Goal: Task Accomplishment & Management: Use online tool/utility

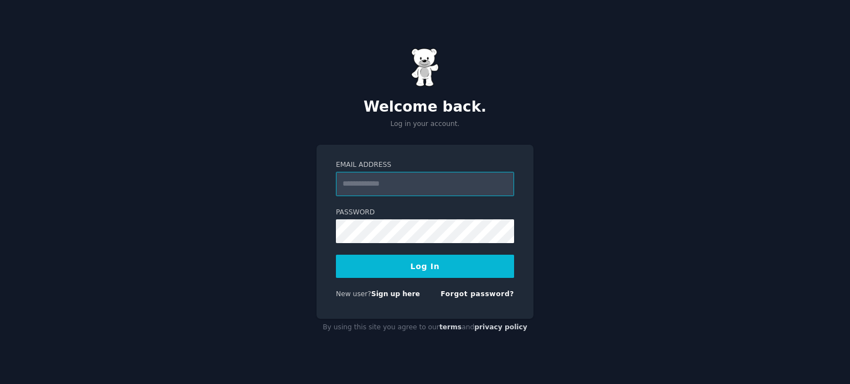
click at [389, 172] on input "Email Address" at bounding box center [425, 184] width 178 height 24
click at [347, 212] on label "Password" at bounding box center [425, 213] width 178 height 10
click at [388, 177] on input "Email Address" at bounding box center [425, 184] width 178 height 24
click at [373, 181] on input "Email Address" at bounding box center [425, 184] width 178 height 24
type input "**********"
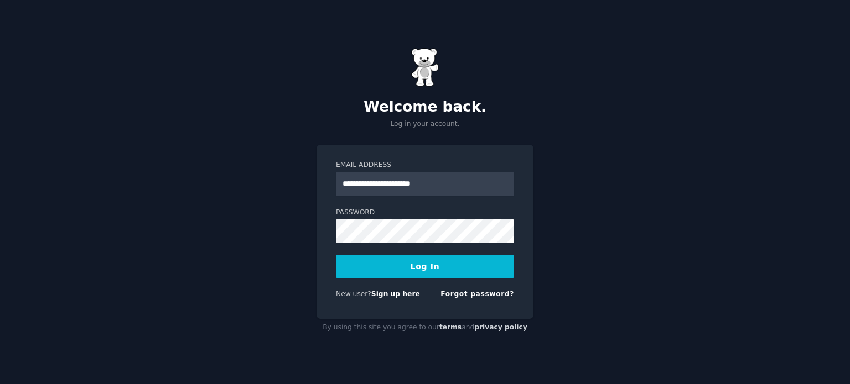
click at [451, 263] on button "Log In" at bounding box center [425, 266] width 178 height 23
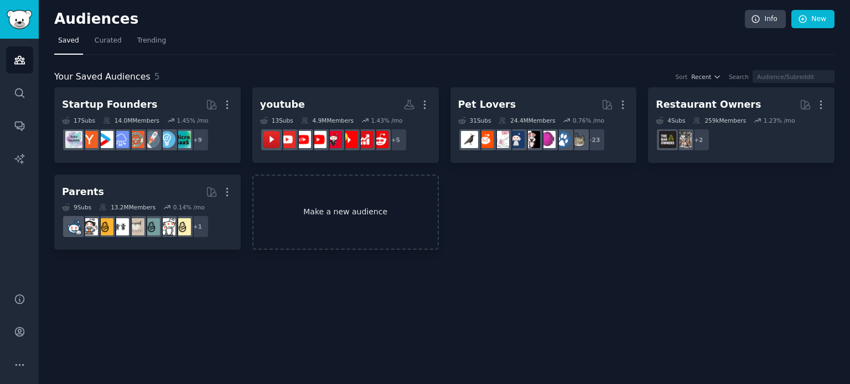
click at [335, 216] on link "Make a new audience" at bounding box center [345, 213] width 186 height 76
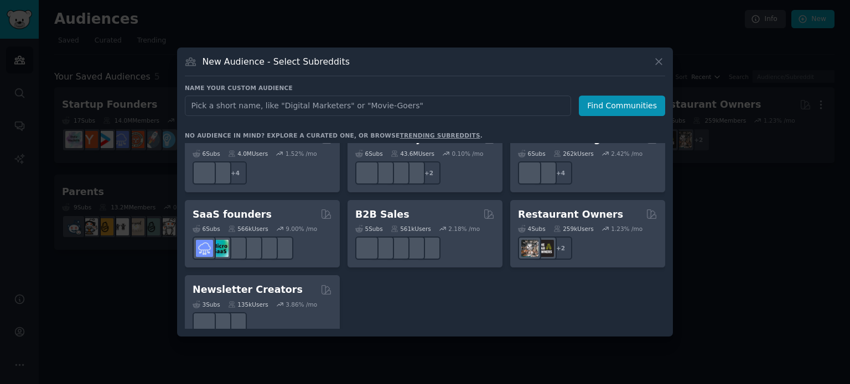
scroll to position [863, 0]
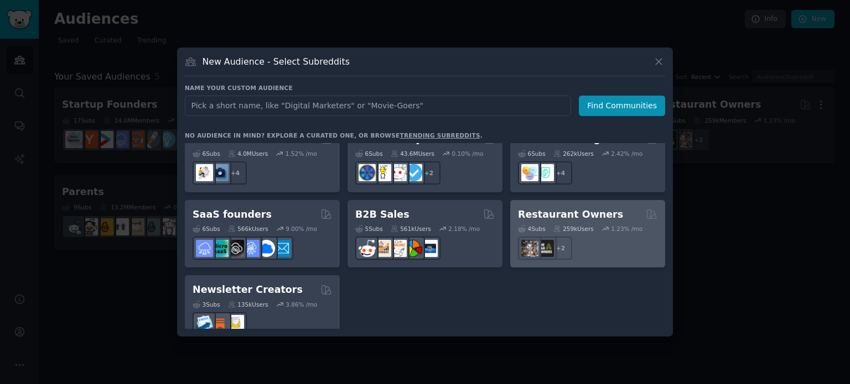
click at [603, 225] on icon at bounding box center [605, 229] width 8 height 8
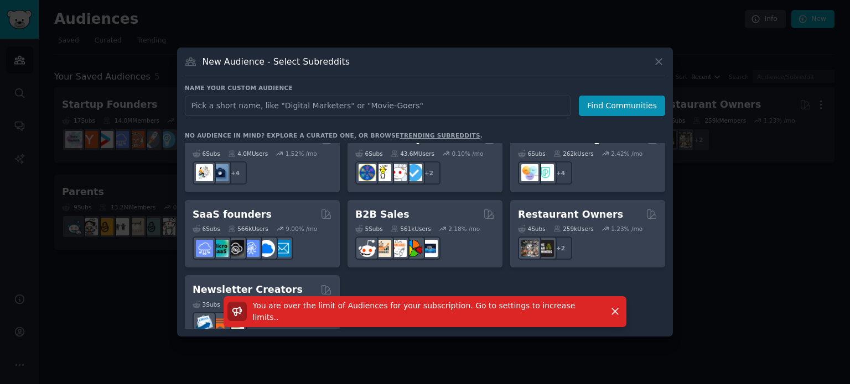
click at [509, 314] on span "You are over the limit of Audiences for your subscription. Go to settings to in…" at bounding box center [414, 311] width 322 height 20
click at [653, 66] on icon at bounding box center [659, 62] width 12 height 12
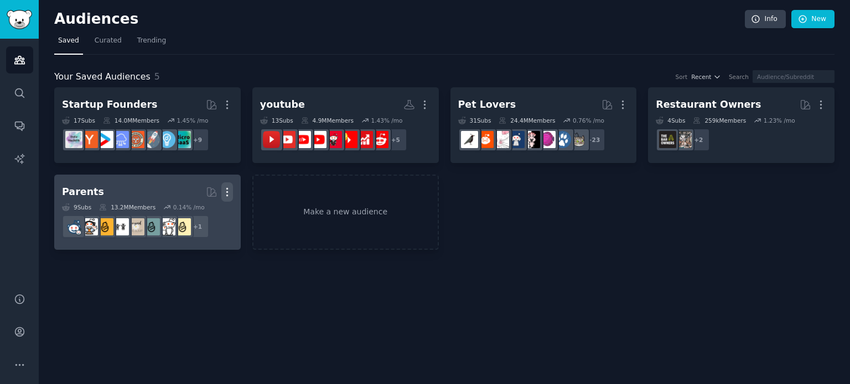
click at [230, 192] on icon "button" at bounding box center [227, 192] width 12 height 12
click at [203, 215] on p "Delete" at bounding box center [196, 216] width 25 height 12
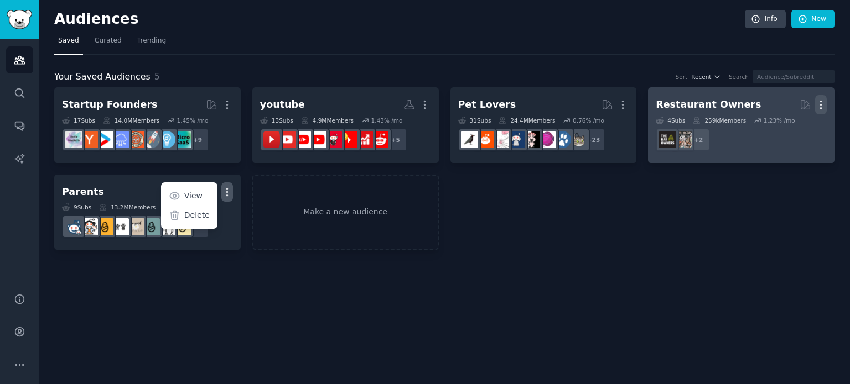
click at [824, 102] on icon "button" at bounding box center [821, 105] width 12 height 12
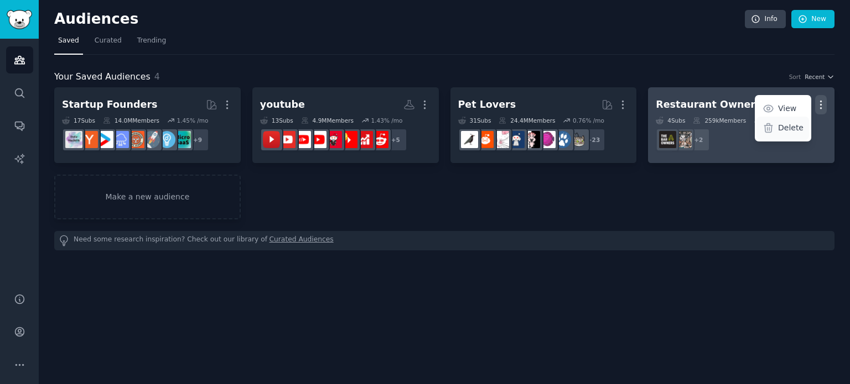
click at [793, 128] on p "Delete" at bounding box center [790, 128] width 25 height 12
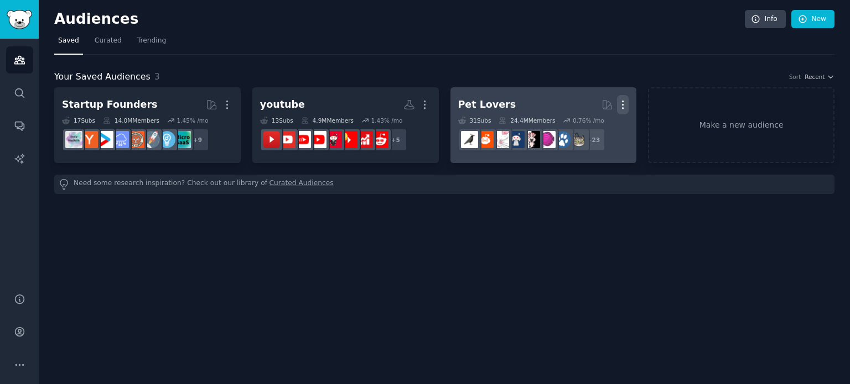
click at [619, 108] on icon "button" at bounding box center [623, 105] width 12 height 12
click at [587, 126] on p "Delete" at bounding box center [592, 128] width 25 height 12
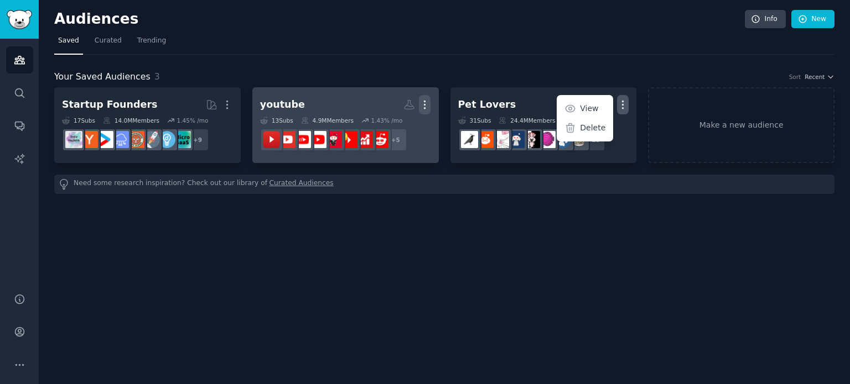
click at [424, 97] on button "More" at bounding box center [425, 104] width 12 height 19
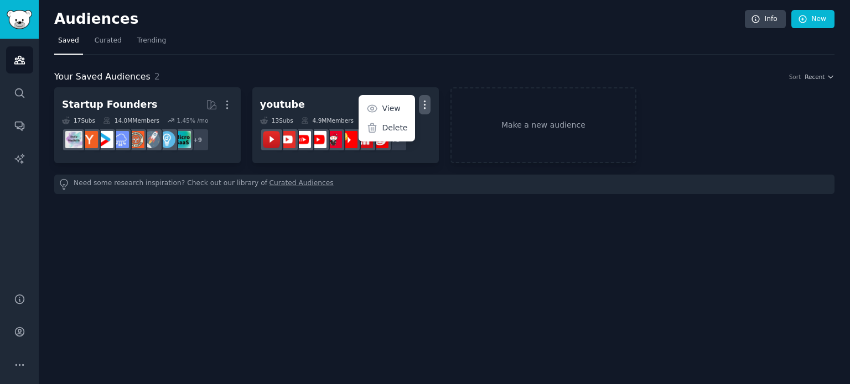
click at [400, 124] on p "Delete" at bounding box center [394, 128] width 25 height 12
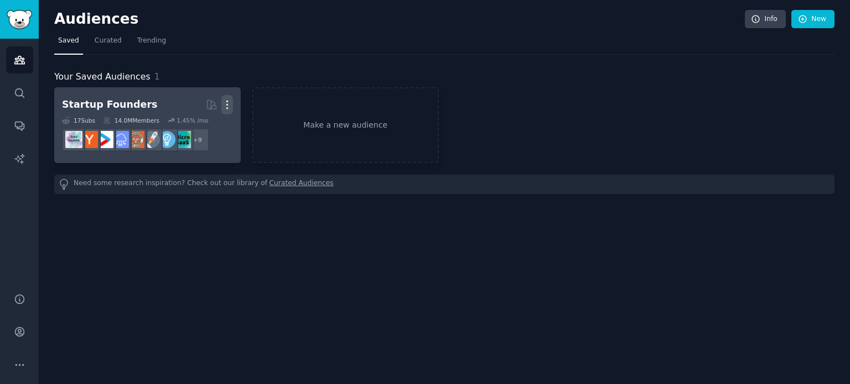
click at [227, 101] on icon "button" at bounding box center [226, 105] width 1 height 8
click at [205, 126] on p "Delete" at bounding box center [196, 128] width 25 height 12
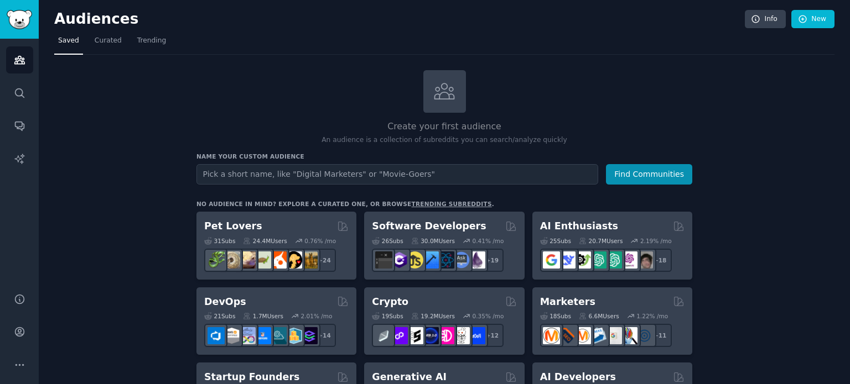
click at [509, 176] on input "text" at bounding box center [397, 174] width 402 height 20
type input "creator"
click at [642, 164] on button "Find Communities" at bounding box center [649, 174] width 86 height 20
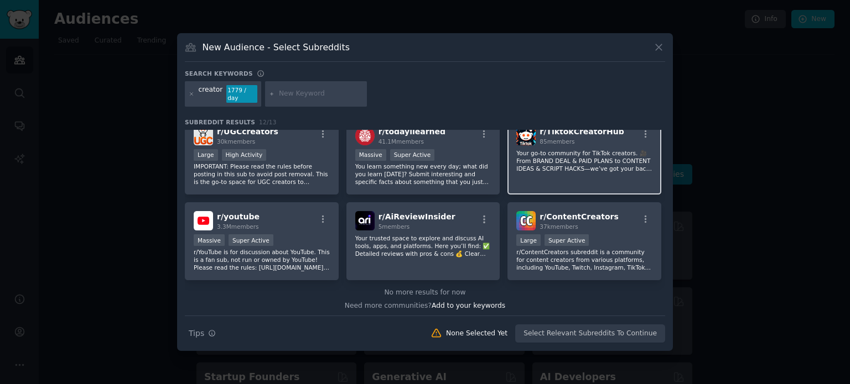
scroll to position [185, 0]
click at [658, 53] on icon at bounding box center [659, 47] width 12 height 12
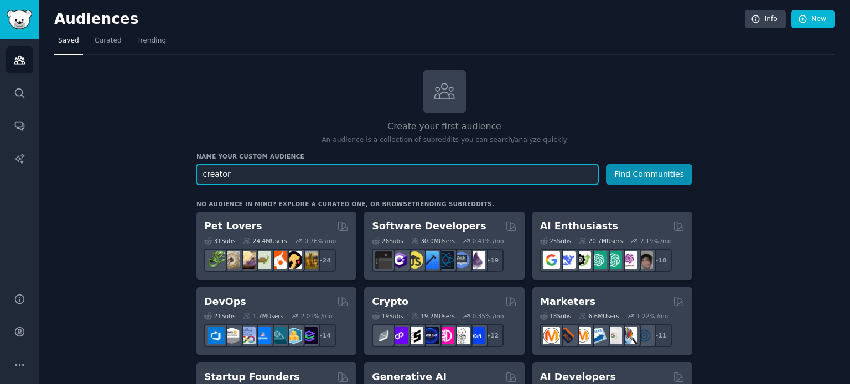
drag, startPoint x: 273, startPoint y: 174, endPoint x: 111, endPoint y: 173, distance: 162.1
click at [606, 164] on button "Find Communities" at bounding box center [649, 174] width 86 height 20
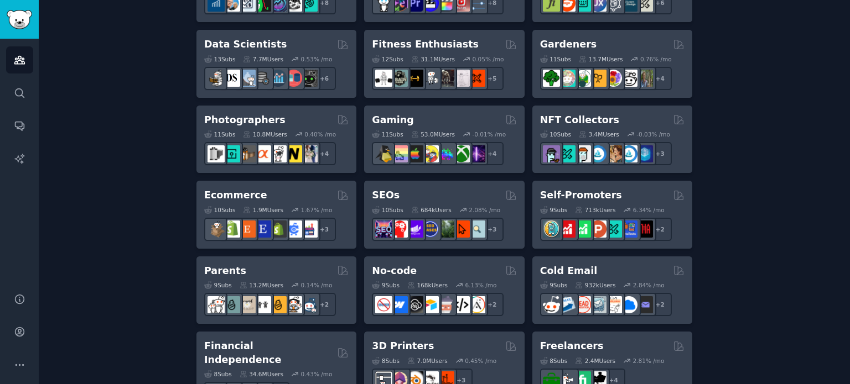
scroll to position [503, 0]
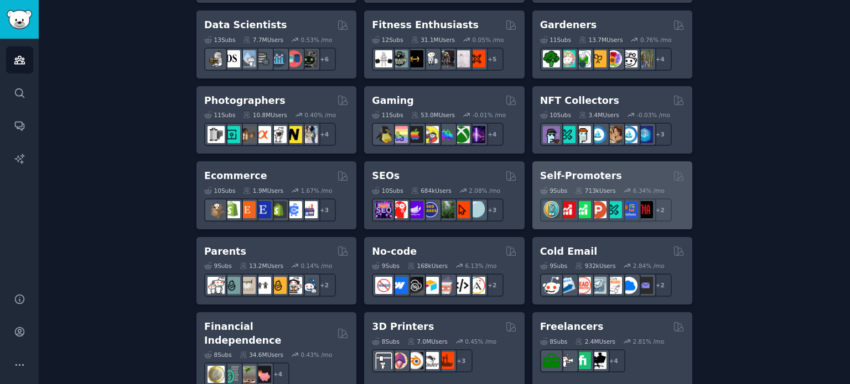
click at [618, 170] on div "Self-Promoters" at bounding box center [612, 176] width 144 height 14
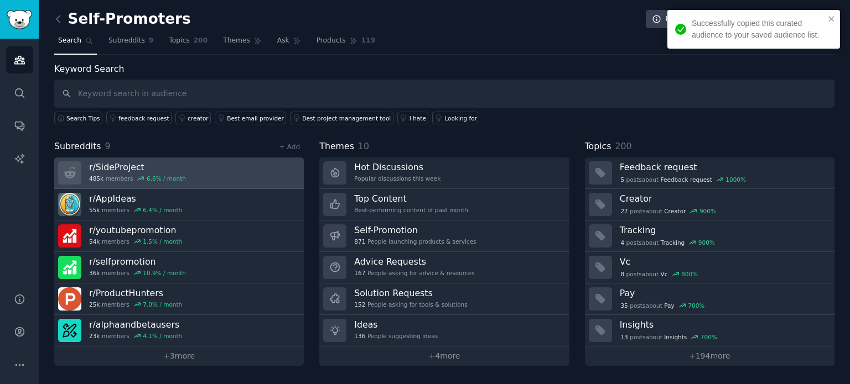
click at [205, 169] on link "r/ SideProject 485k members 6.6 % / month" at bounding box center [178, 174] width 249 height 32
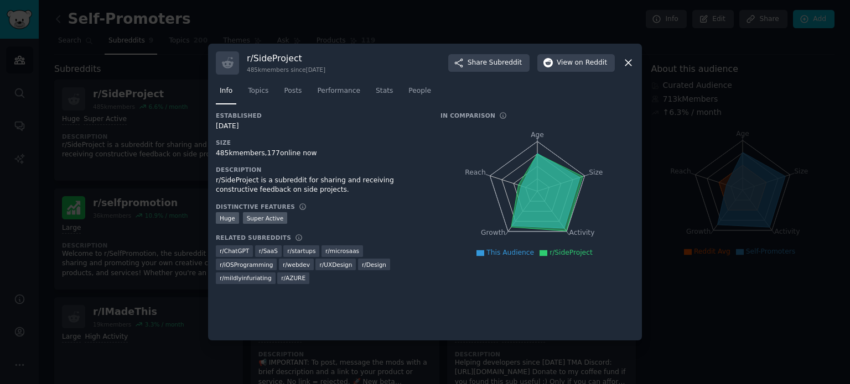
click at [138, 179] on div at bounding box center [425, 192] width 850 height 384
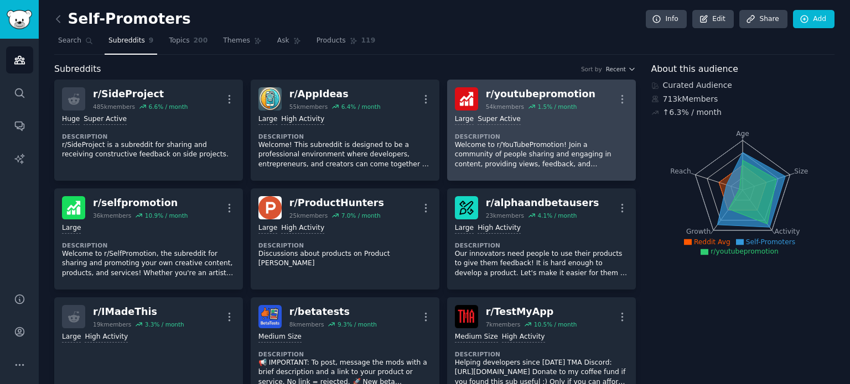
click at [533, 144] on p "Welcome to r/YouTubePromotion! Join a community of people sharing and engaging …" at bounding box center [541, 154] width 173 height 29
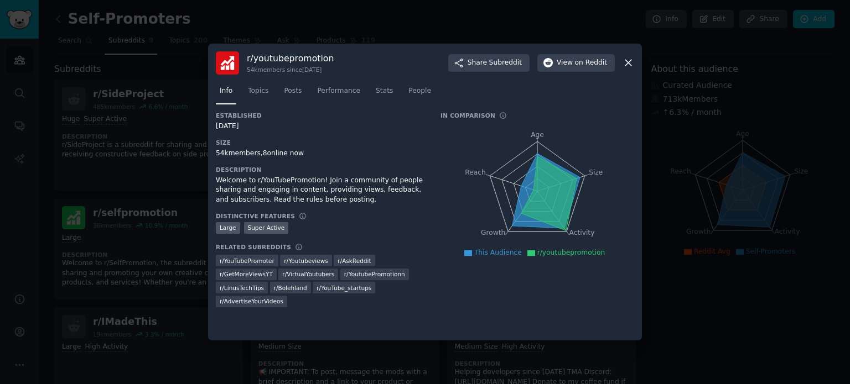
click at [136, 168] on div at bounding box center [425, 192] width 850 height 384
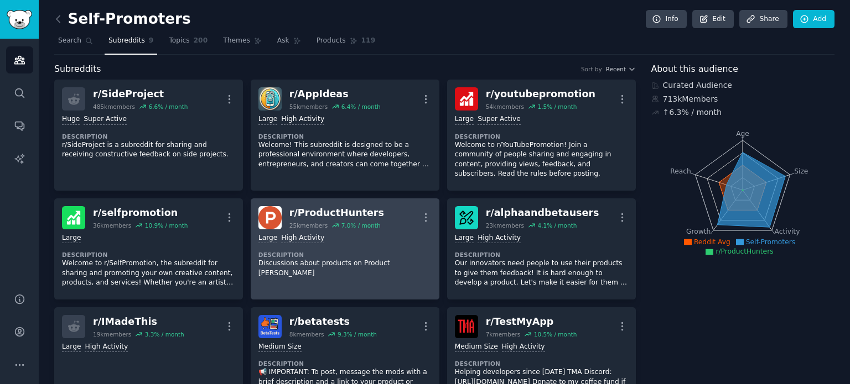
click at [392, 209] on div "r/ ProductHunters 25k members 7.0 % / month More" at bounding box center [344, 217] width 173 height 23
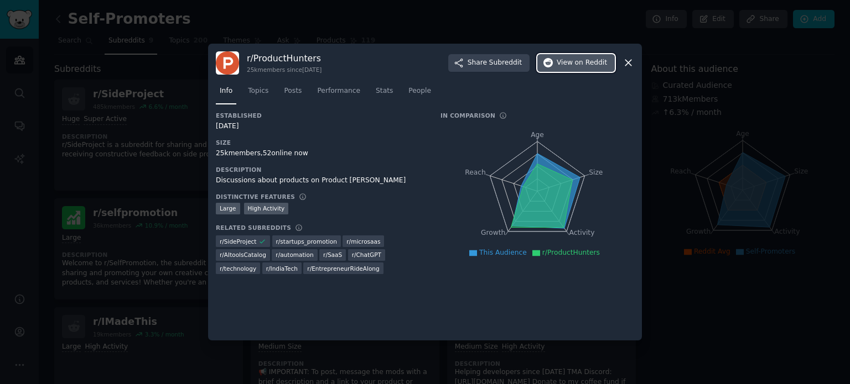
click at [584, 61] on span "on Reddit" at bounding box center [591, 63] width 32 height 10
